Goal: Complete application form

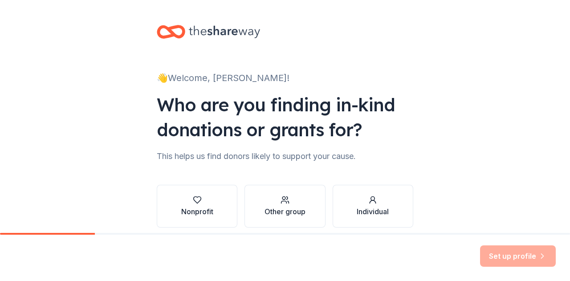
scroll to position [37, 0]
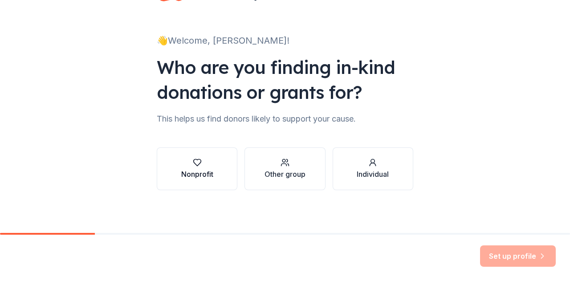
click at [185, 164] on div "button" at bounding box center [197, 162] width 32 height 9
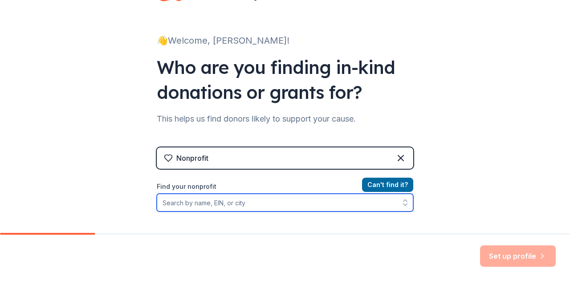
click at [327, 209] on input "Find your nonprofit" at bounding box center [285, 203] width 257 height 18
click at [278, 206] on input "Find your nonprofit" at bounding box center [285, 203] width 257 height 18
paste input "[US_EMPLOYER_IDENTIFICATION_NUMBER]"
type input "[US_EMPLOYER_IDENTIFICATION_NUMBER]"
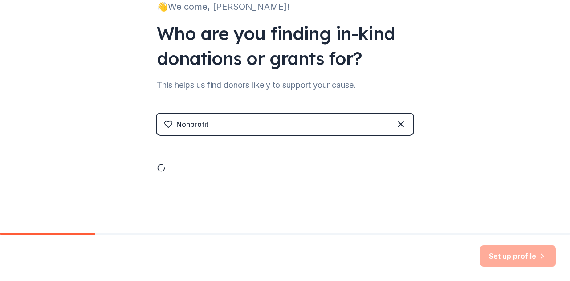
scroll to position [148, 0]
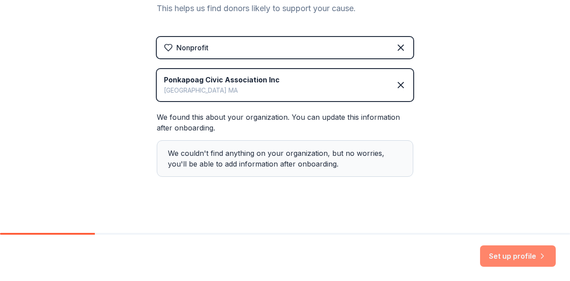
click at [505, 263] on button "Set up profile" at bounding box center [518, 256] width 76 height 21
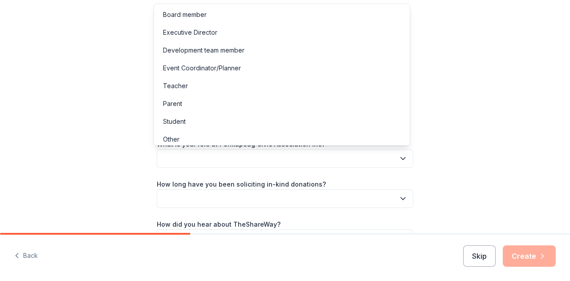
click at [381, 158] on button "button" at bounding box center [285, 158] width 257 height 19
click at [266, 20] on div "Board member" at bounding box center [282, 15] width 252 height 18
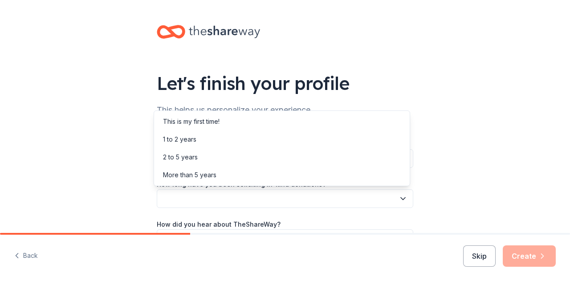
click at [264, 196] on button "button" at bounding box center [285, 198] width 257 height 19
click at [254, 174] on div "More than 5 years" at bounding box center [282, 175] width 252 height 18
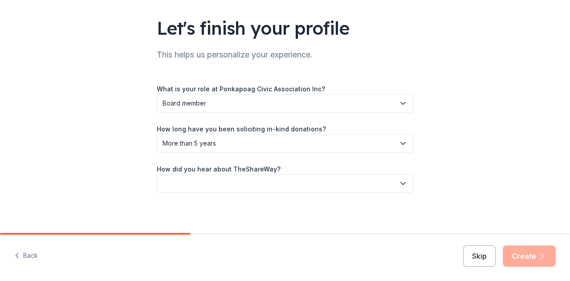
scroll to position [58, 0]
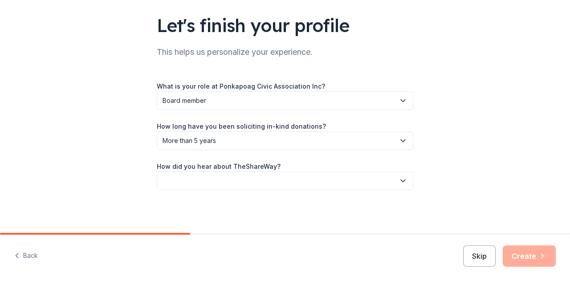
click at [253, 183] on button "button" at bounding box center [285, 181] width 257 height 19
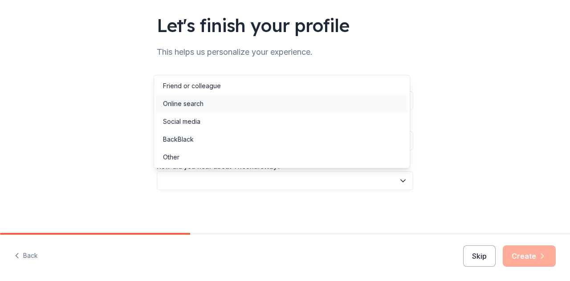
click at [249, 101] on div "Online search" at bounding box center [282, 104] width 252 height 18
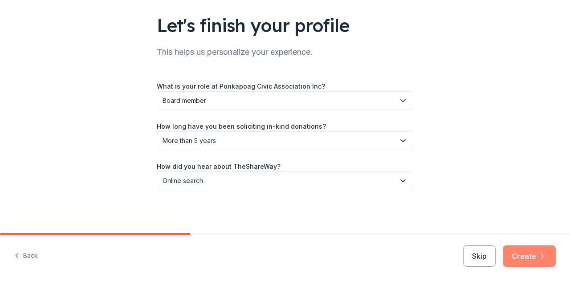
click at [517, 255] on button "Create" at bounding box center [529, 256] width 53 height 21
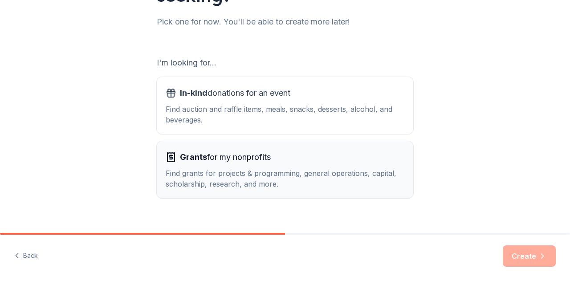
scroll to position [127, 0]
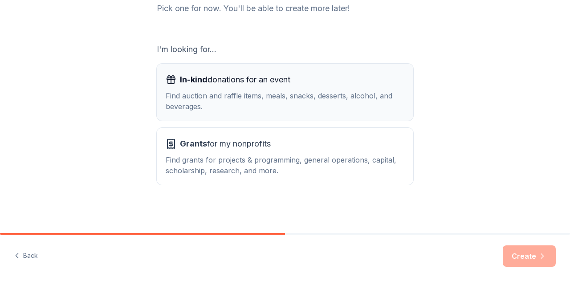
click at [285, 95] on div "Find auction and raffle items, meals, snacks, desserts, alcohol, and beverages." at bounding box center [285, 100] width 239 height 21
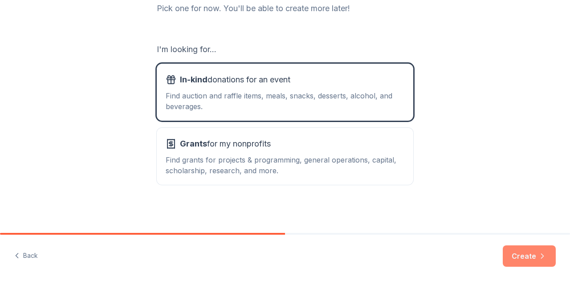
click at [532, 254] on button "Create" at bounding box center [529, 256] width 53 height 21
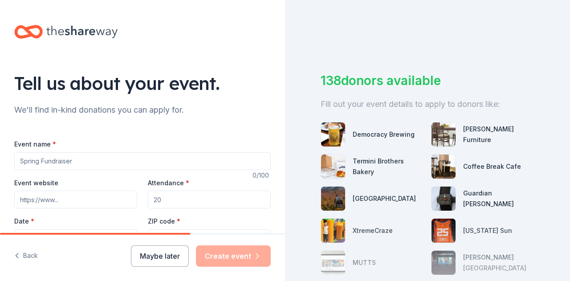
click at [118, 166] on input "Event name *" at bounding box center [142, 161] width 257 height 18
type input "Annual Golf Tournament"
drag, startPoint x: 163, startPoint y: 197, endPoint x: 133, endPoint y: 197, distance: 29.9
click at [133, 197] on div "Event website Attendance * Date * Pick a date ZIP code * 02021" at bounding box center [142, 212] width 257 height 70
type input "200"
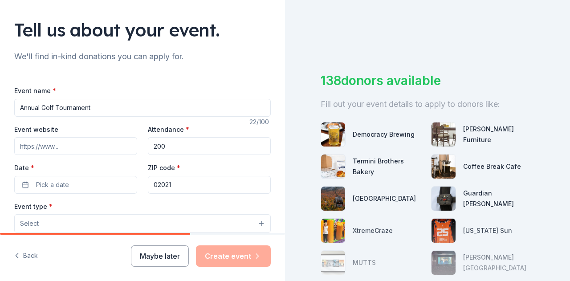
scroll to position [102, 0]
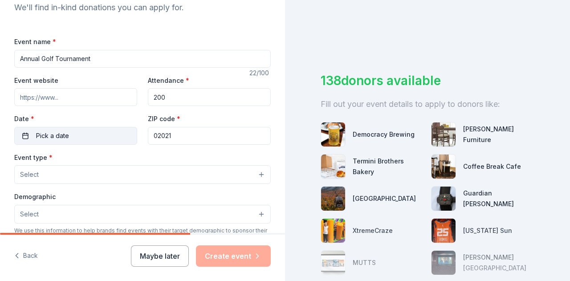
click at [119, 132] on button "Pick a date" at bounding box center [75, 136] width 123 height 18
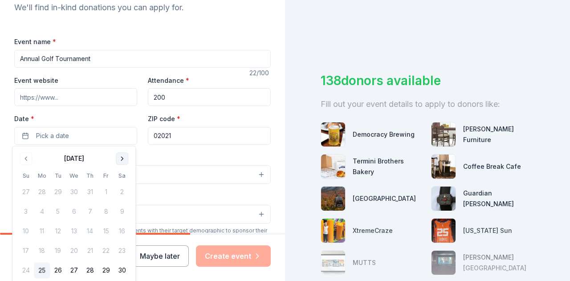
click at [123, 158] on button "Go to next month" at bounding box center [122, 158] width 12 height 12
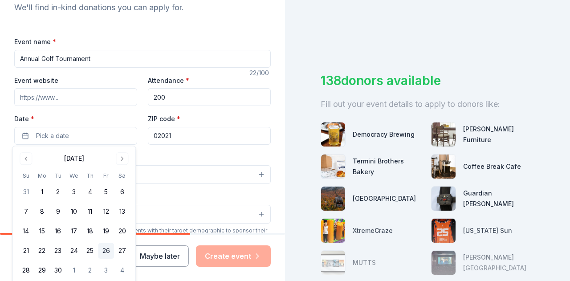
click at [106, 249] on button "26" at bounding box center [106, 251] width 16 height 16
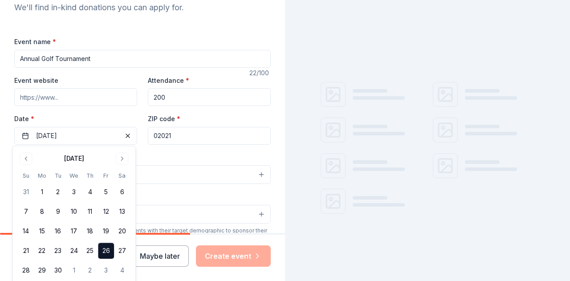
click at [173, 169] on button "Select" at bounding box center [142, 174] width 257 height 19
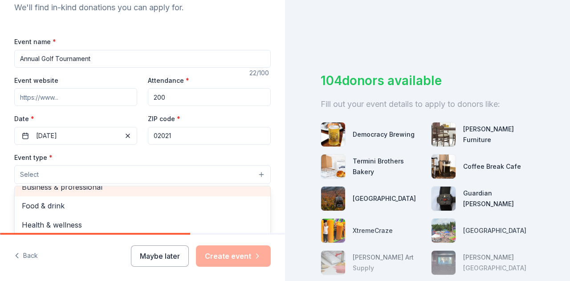
scroll to position [0, 0]
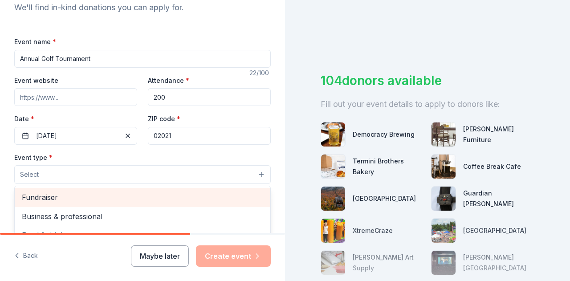
click at [56, 201] on span "Fundraiser" at bounding box center [142, 198] width 241 height 12
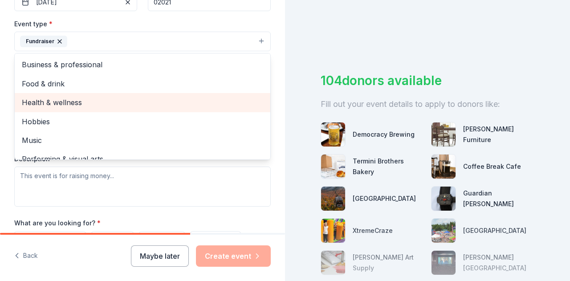
scroll to position [11, 0]
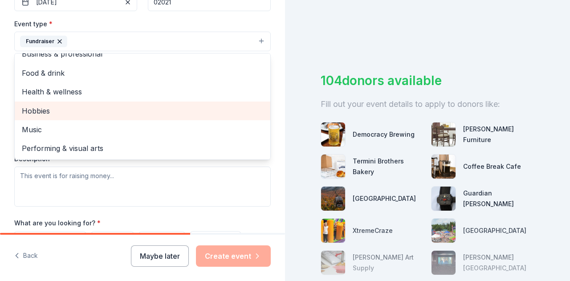
click at [98, 106] on span "Hobbies" at bounding box center [142, 111] width 241 height 12
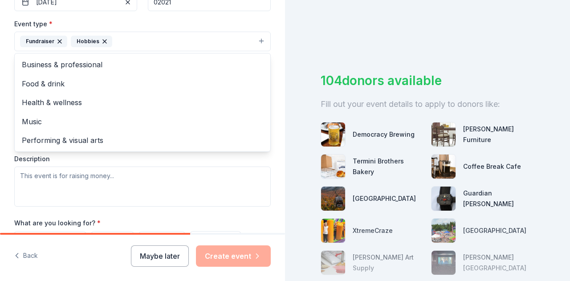
click at [4, 122] on div "Tell us about your event. We'll find in-kind donations you can apply for. Event…" at bounding box center [142, 61] width 285 height 594
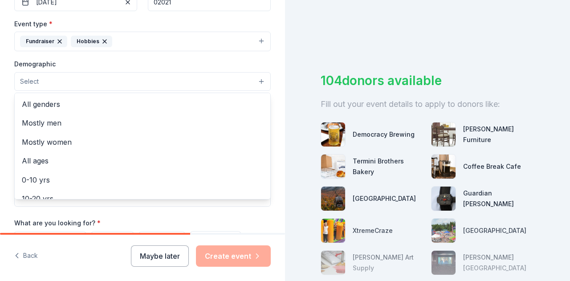
click at [75, 80] on button "Select" at bounding box center [142, 81] width 257 height 19
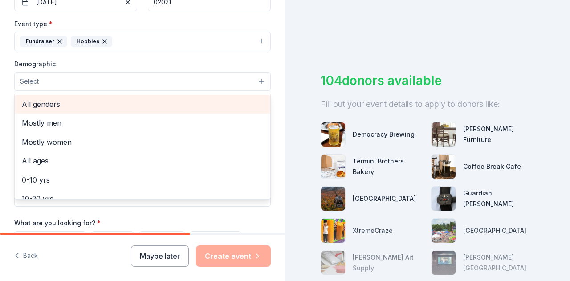
click at [68, 106] on span "All genders" at bounding box center [142, 104] width 241 height 12
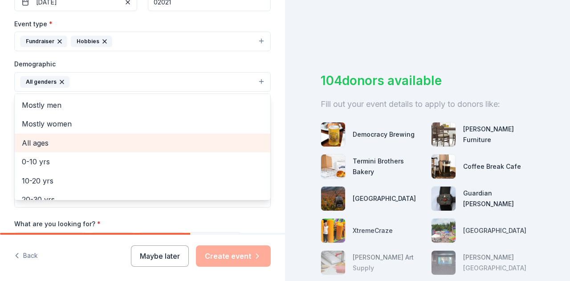
click at [55, 143] on span "All ages" at bounding box center [142, 143] width 241 height 12
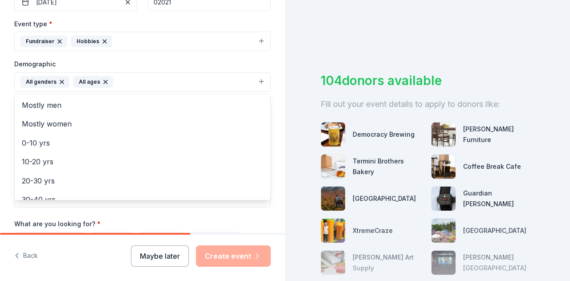
click at [6, 102] on div "Tell us about your event. We'll find in-kind donations you can apply for. Event…" at bounding box center [142, 61] width 285 height 595
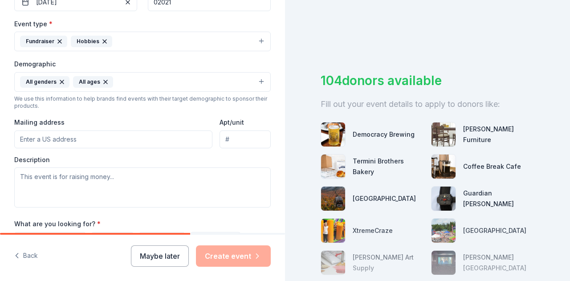
click at [61, 138] on input "Mailing address" at bounding box center [113, 140] width 198 height 18
type input "17 Greenbriar Rd."
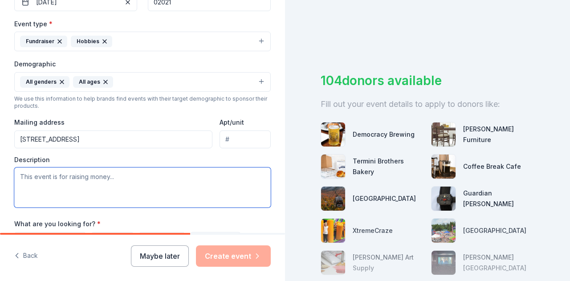
click at [171, 172] on textarea at bounding box center [142, 188] width 257 height 40
paste textarea "The Ponkapoag Civic Association 17 Greenbriar Road Canton, MA. 02021 ponkapoagc…"
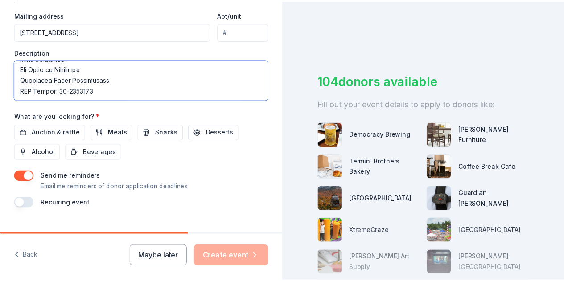
scroll to position [359, 0]
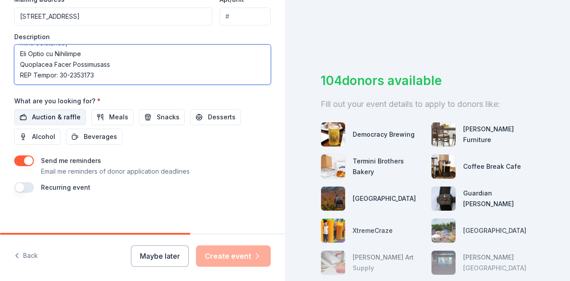
type textarea "The Ponkapoag Civic Association 17 Greenbriar Road Canton, MA. 02021 ponkapoagc…"
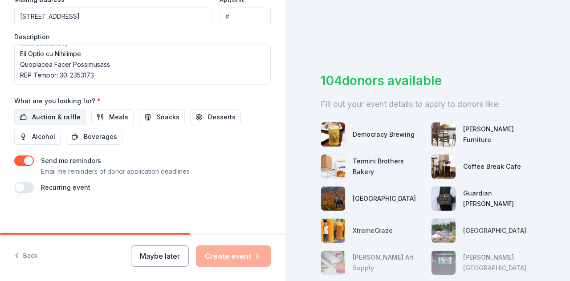
click at [53, 115] on span "Auction & raffle" at bounding box center [56, 117] width 49 height 11
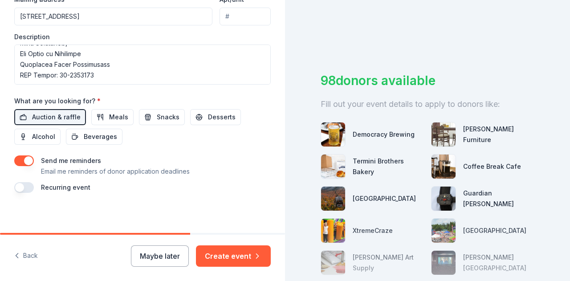
click at [21, 158] on button "button" at bounding box center [24, 160] width 20 height 11
click at [234, 253] on button "Create event" at bounding box center [233, 256] width 75 height 21
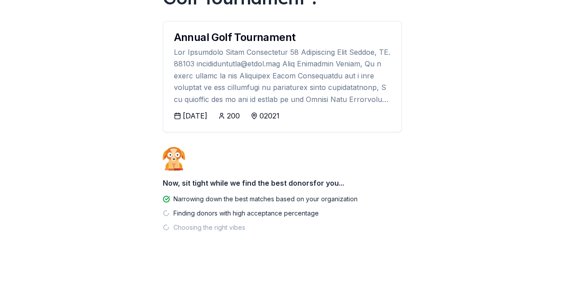
scroll to position [106, 0]
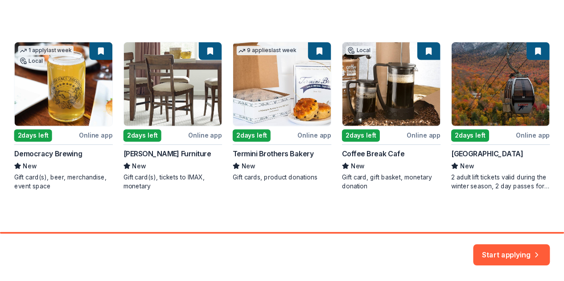
scroll to position [142, 0]
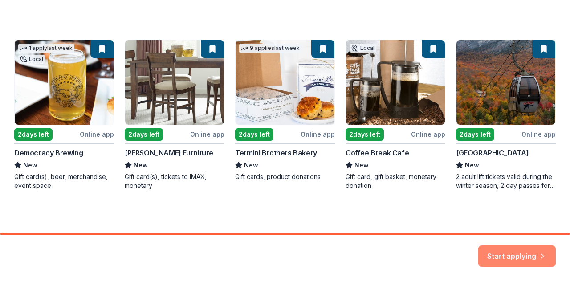
click at [508, 256] on button "Start applying" at bounding box center [518, 250] width 78 height 21
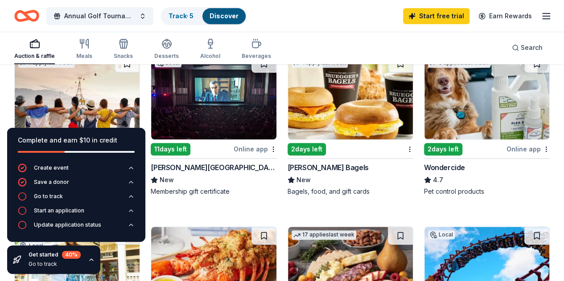
scroll to position [446, 0]
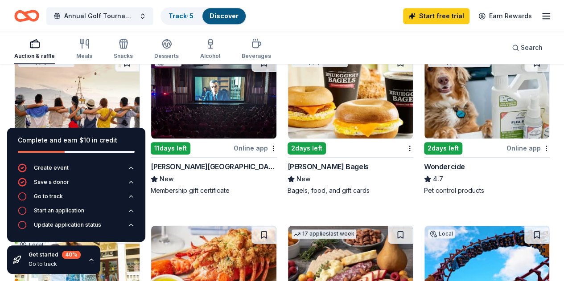
click at [7, 94] on div "158 results in Canton, MA Application deadlines 144 this month 14 in September …" at bounding box center [282, 272] width 564 height 1307
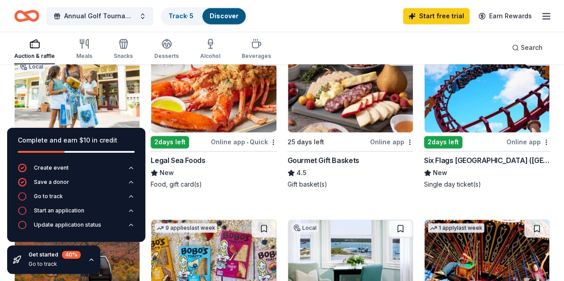
scroll to position [668, 0]
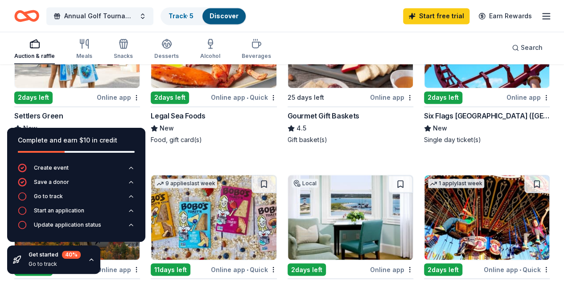
click at [410, 264] on div "Online app" at bounding box center [391, 269] width 43 height 11
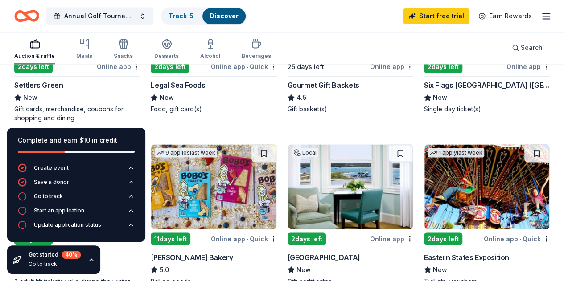
scroll to position [713, 0]
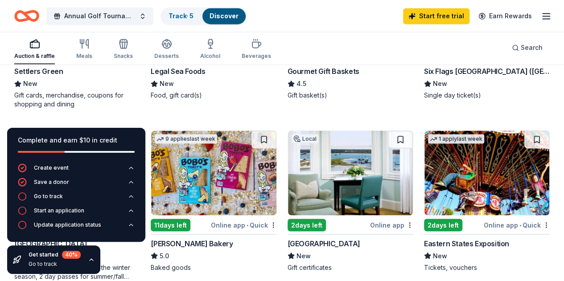
click at [424, 59] on div "2 days left" at bounding box center [443, 53] width 38 height 12
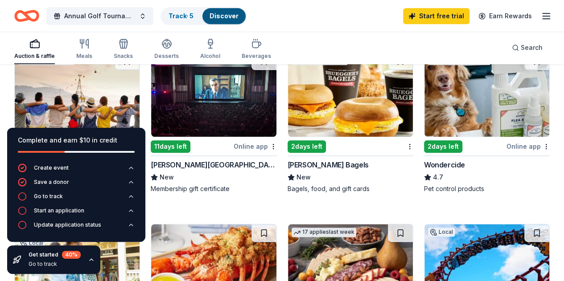
scroll to position [446, 0]
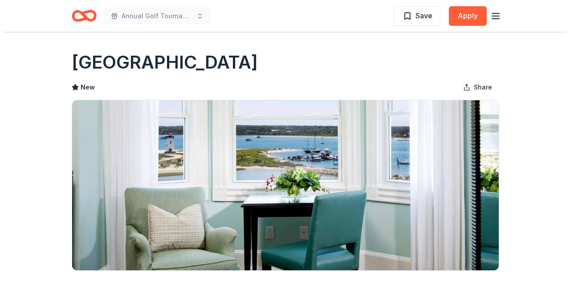
scroll to position [178, 0]
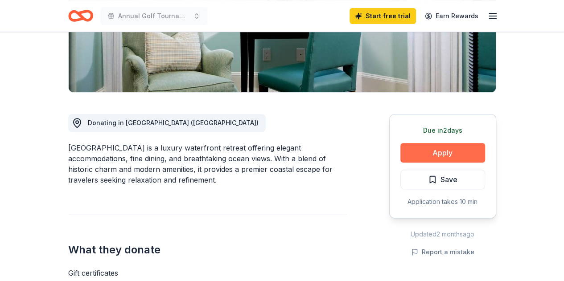
click at [424, 156] on button "Apply" at bounding box center [442, 153] width 85 height 20
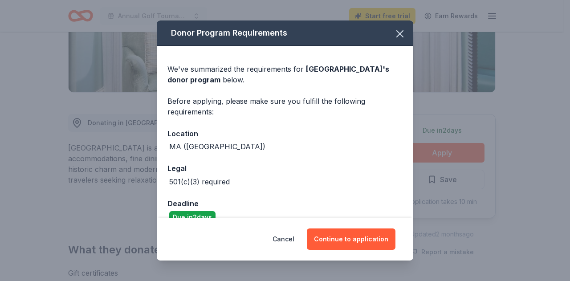
scroll to position [16, 0]
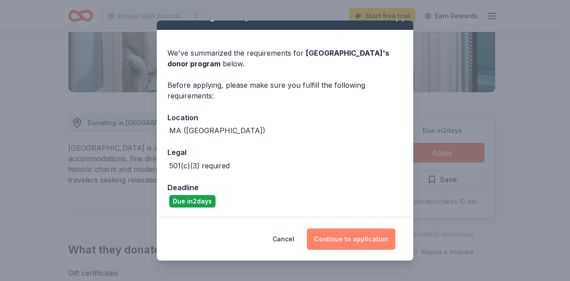
click at [346, 238] on button "Continue to application" at bounding box center [351, 239] width 89 height 21
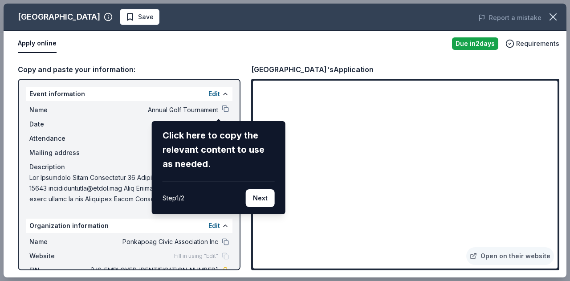
click at [221, 106] on div "Harbor View Hotel Save Report a mistake Apply online Due in 2 days Requirements…" at bounding box center [285, 141] width 563 height 274
click at [402, 251] on div "Harbor View Hotel Save Report a mistake Apply online Due in 2 days Requirements…" at bounding box center [285, 141] width 563 height 274
click at [403, 251] on div "Harbor View Hotel Save Report a mistake Apply online Due in 2 days Requirements…" at bounding box center [285, 141] width 563 height 274
click at [254, 200] on button "Next" at bounding box center [260, 198] width 29 height 18
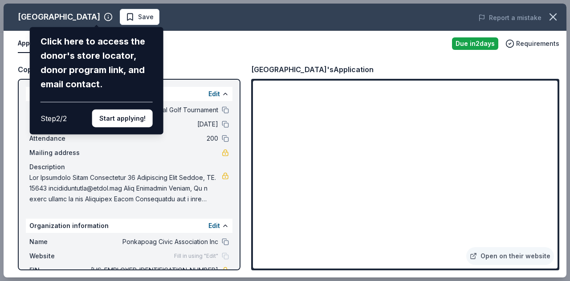
click at [200, 56] on div "Harbor View Hotel Click here to access the donor's store locator, donor program…" at bounding box center [285, 141] width 563 height 274
click at [403, 255] on div "Harbor View Hotel Click here to access the donor's store locator, donor program…" at bounding box center [285, 141] width 563 height 274
click at [401, 167] on div "Harbor View Hotel Click here to access the donor's store locator, donor program…" at bounding box center [285, 141] width 563 height 274
click at [119, 120] on button "Start applying!" at bounding box center [122, 119] width 61 height 18
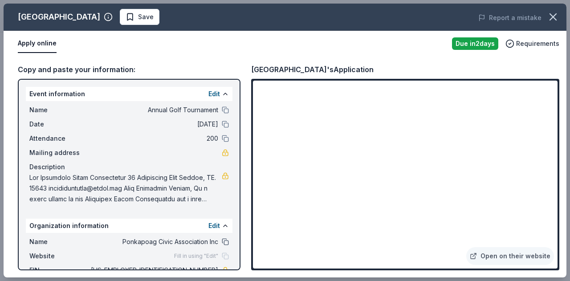
click at [222, 241] on button at bounding box center [225, 241] width 7 height 7
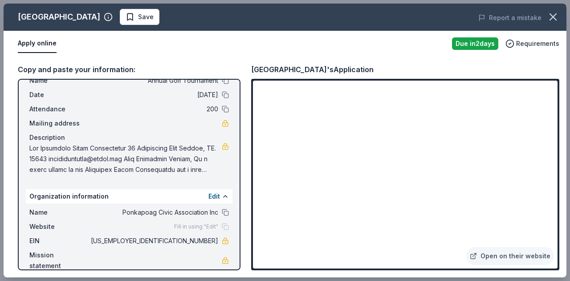
scroll to position [42, 0]
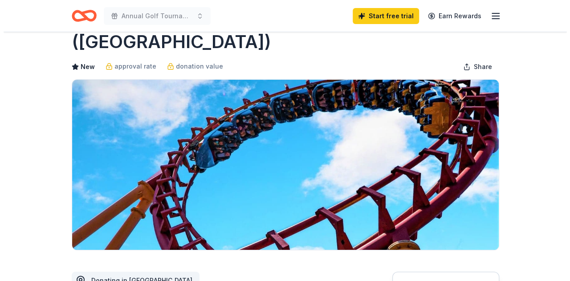
scroll to position [134, 0]
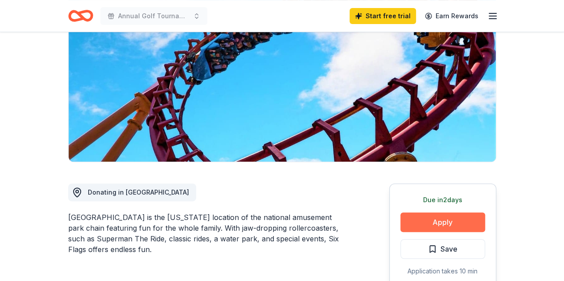
click at [460, 213] on button "Apply" at bounding box center [442, 223] width 85 height 20
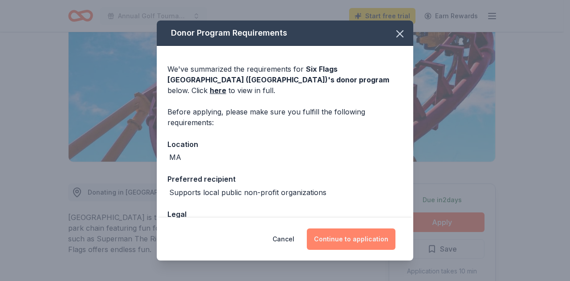
click at [367, 239] on button "Continue to application" at bounding box center [351, 239] width 89 height 21
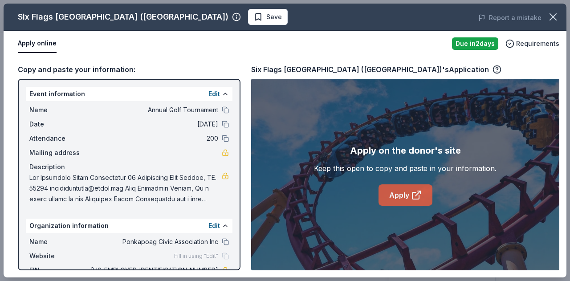
click at [402, 197] on link "Apply" at bounding box center [406, 194] width 54 height 21
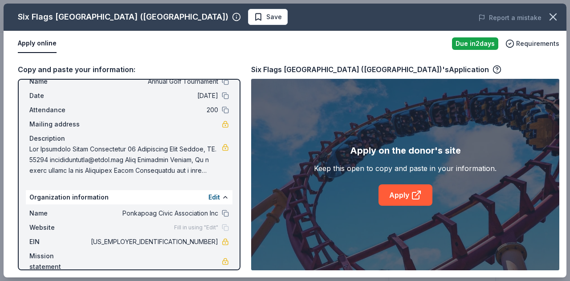
scroll to position [42, 0]
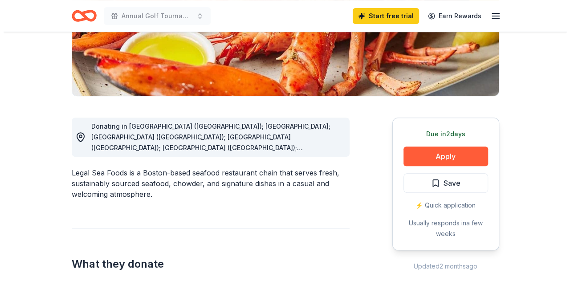
scroll to position [178, 0]
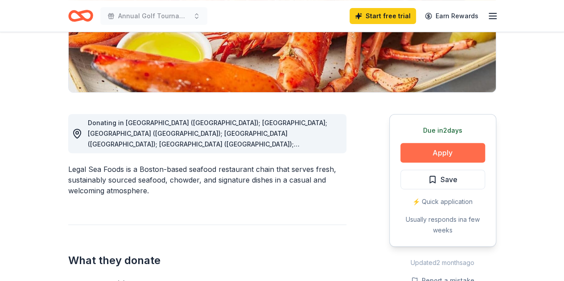
click at [428, 155] on button "Apply" at bounding box center [442, 153] width 85 height 20
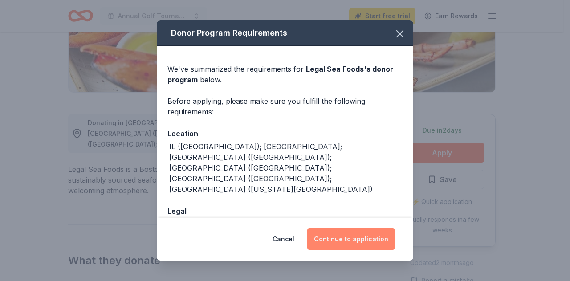
click at [385, 245] on button "Continue to application" at bounding box center [351, 239] width 89 height 21
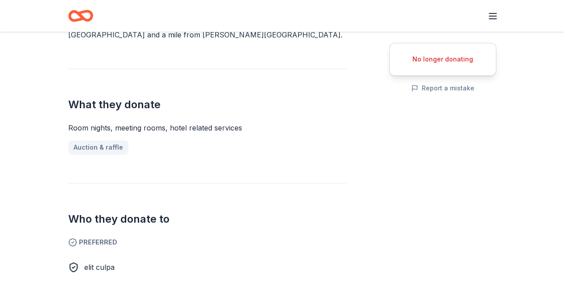
scroll to position [312, 0]
